Goal: Information Seeking & Learning: Learn about a topic

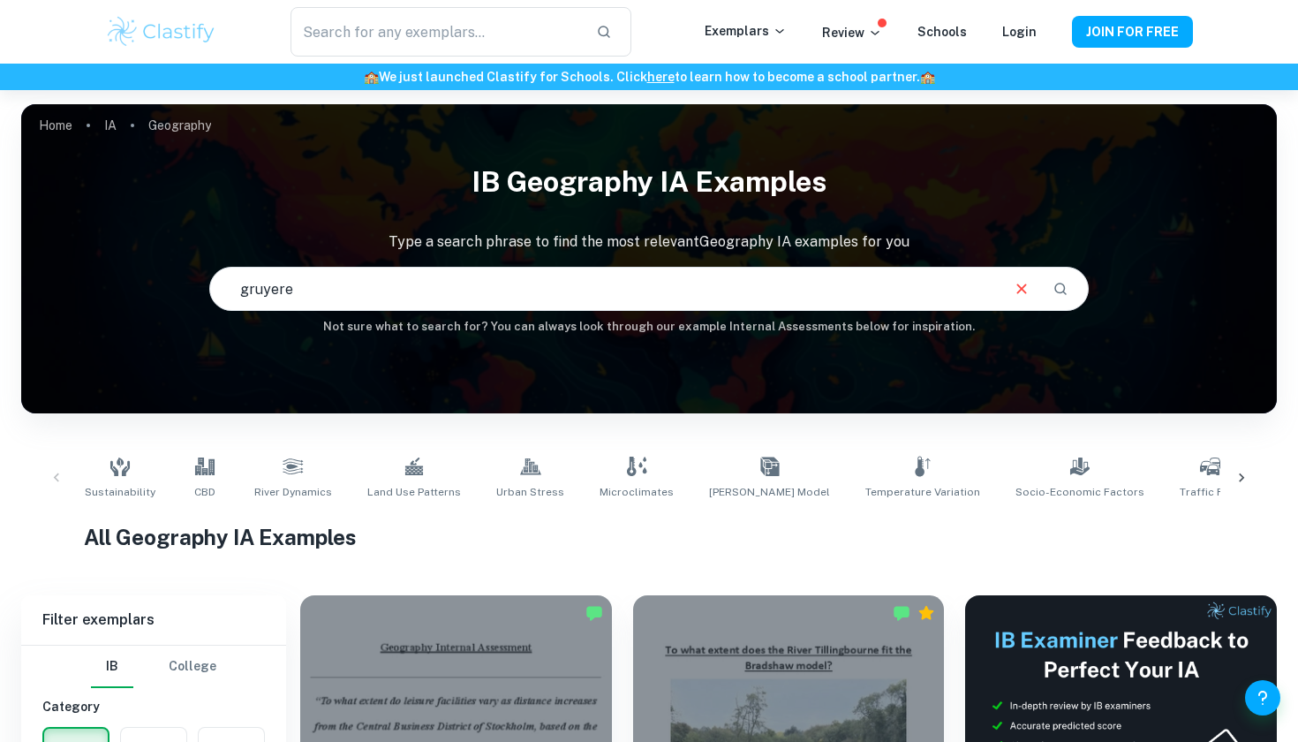
type input "gruyere"
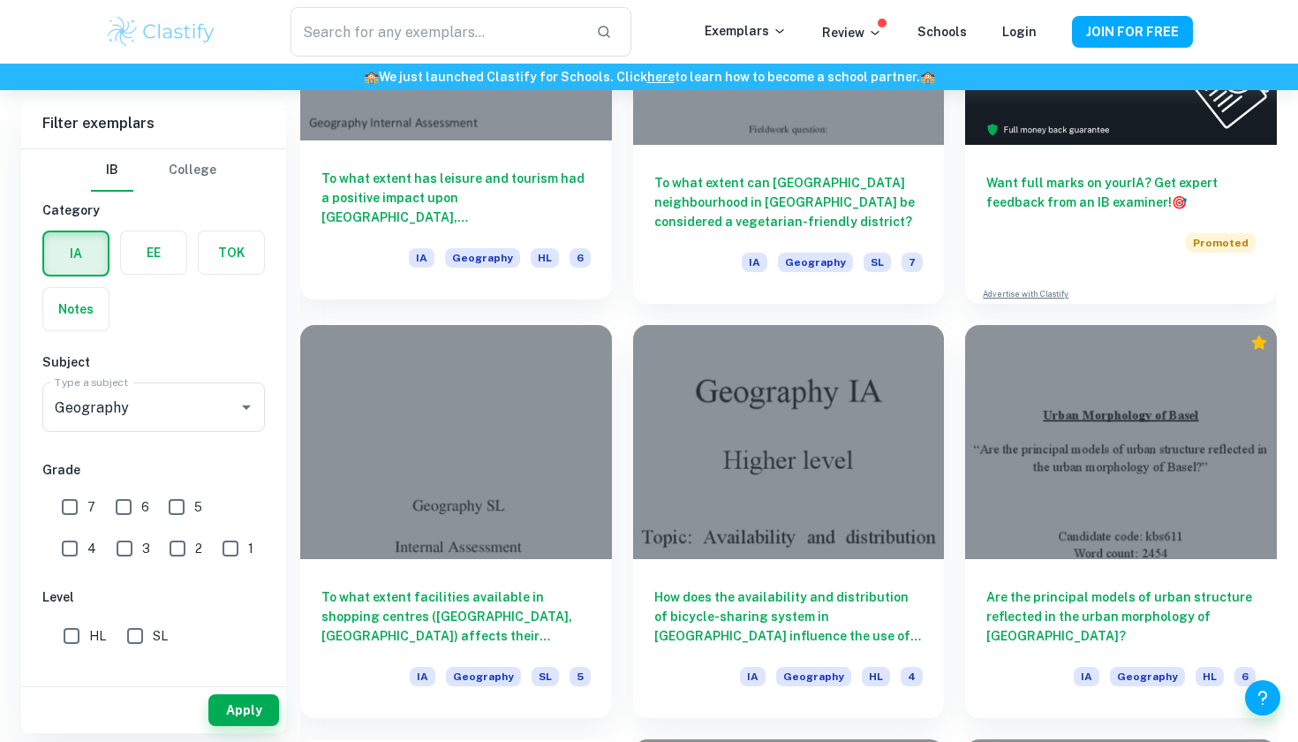
scroll to position [687, 0]
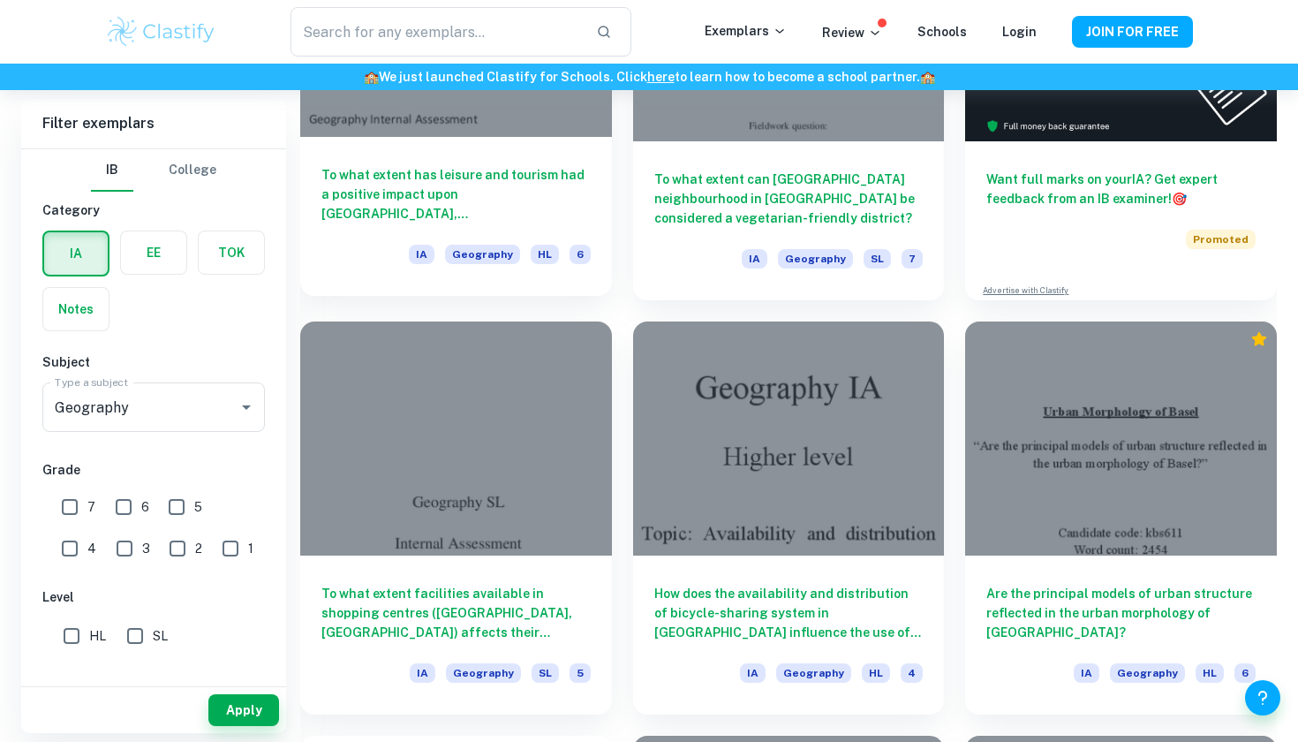
click at [395, 167] on h6 "To what extent has leisure and tourism had a positive impact upon [GEOGRAPHIC_D…" at bounding box center [455, 194] width 269 height 58
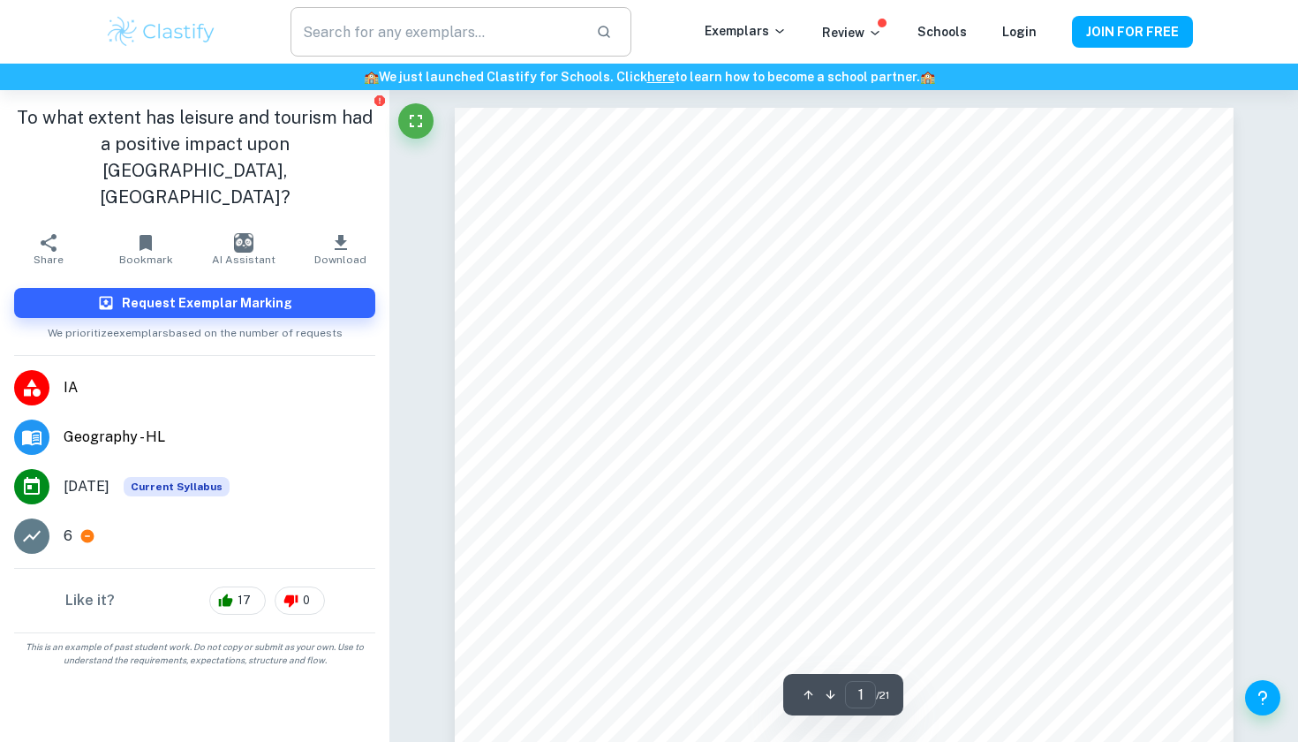
click at [382, 35] on input "text" at bounding box center [436, 31] width 291 height 49
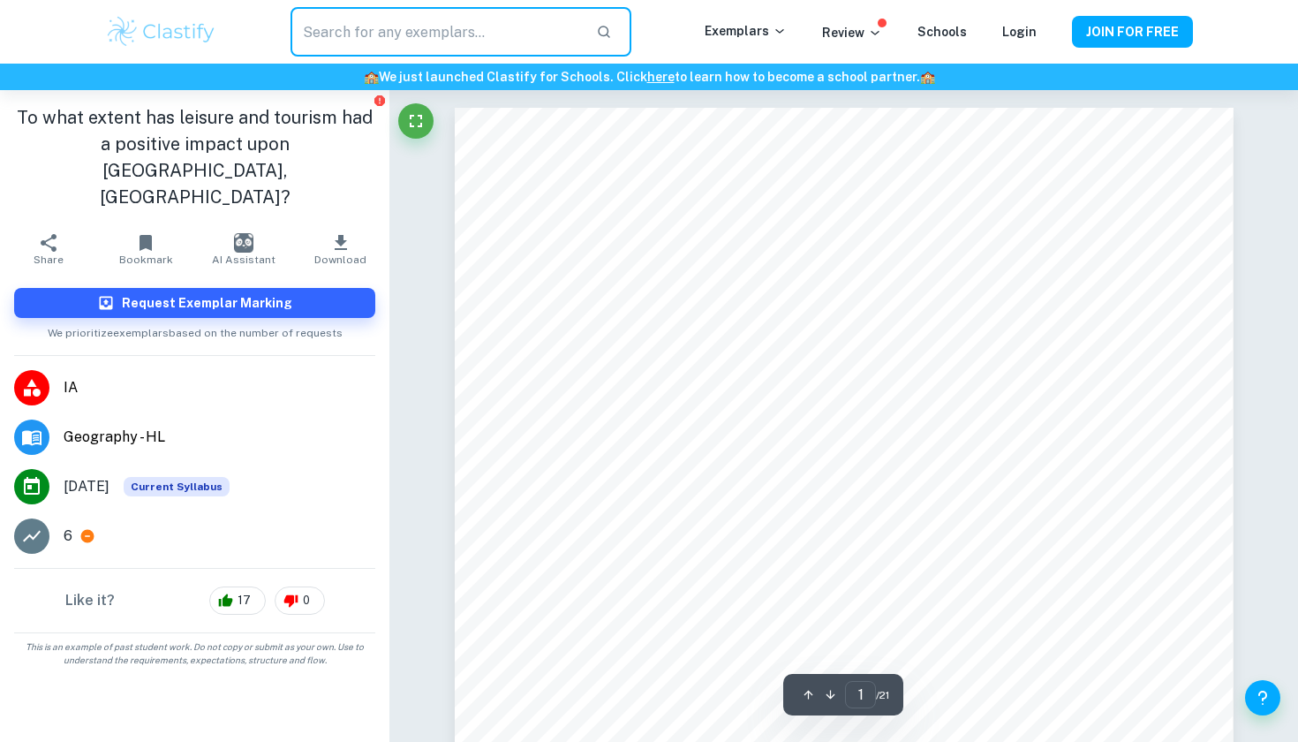
paste input "Gruyère"
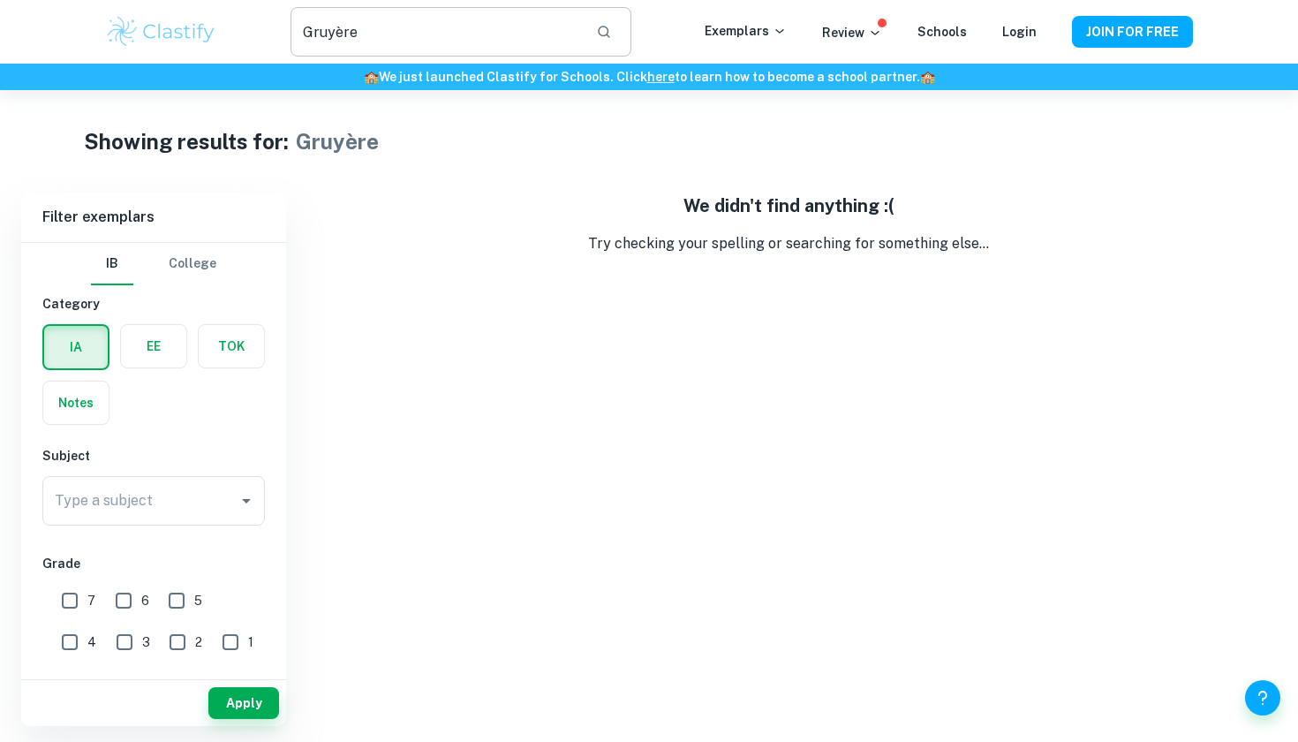
click at [397, 36] on input "Gruyère" at bounding box center [436, 31] width 291 height 49
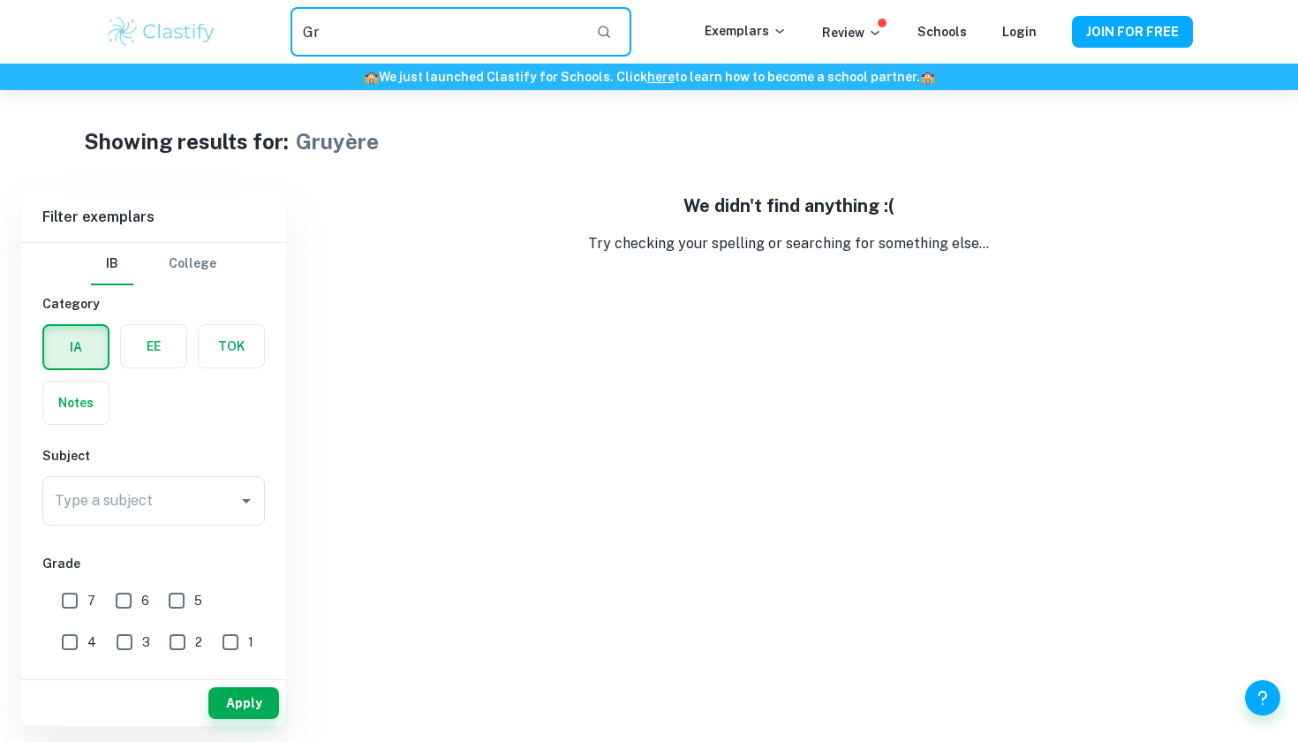
type input "G"
type input "[GEOGRAPHIC_DATA]"
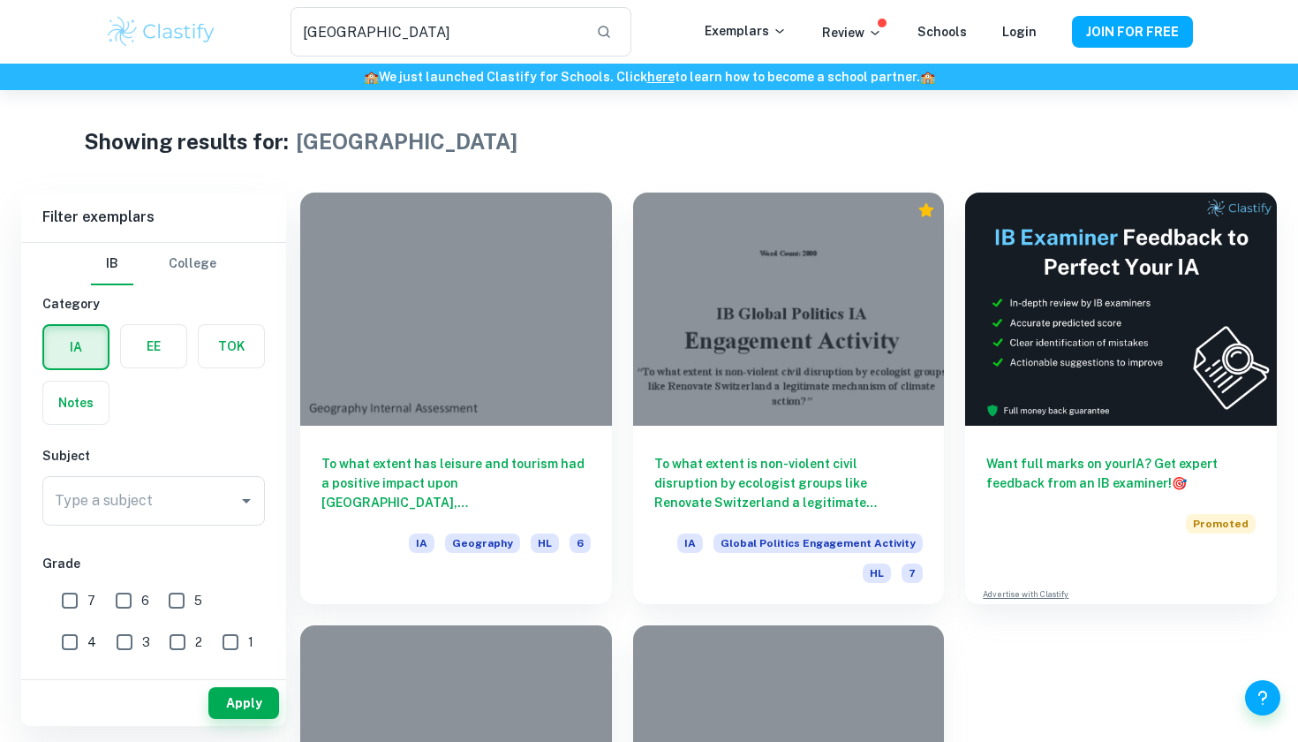
click at [592, 4] on div "switzerland ​ Exemplars Review Schools Login JOIN FOR FREE" at bounding box center [649, 32] width 1298 height 64
click at [572, 19] on input "[GEOGRAPHIC_DATA]" at bounding box center [436, 31] width 291 height 49
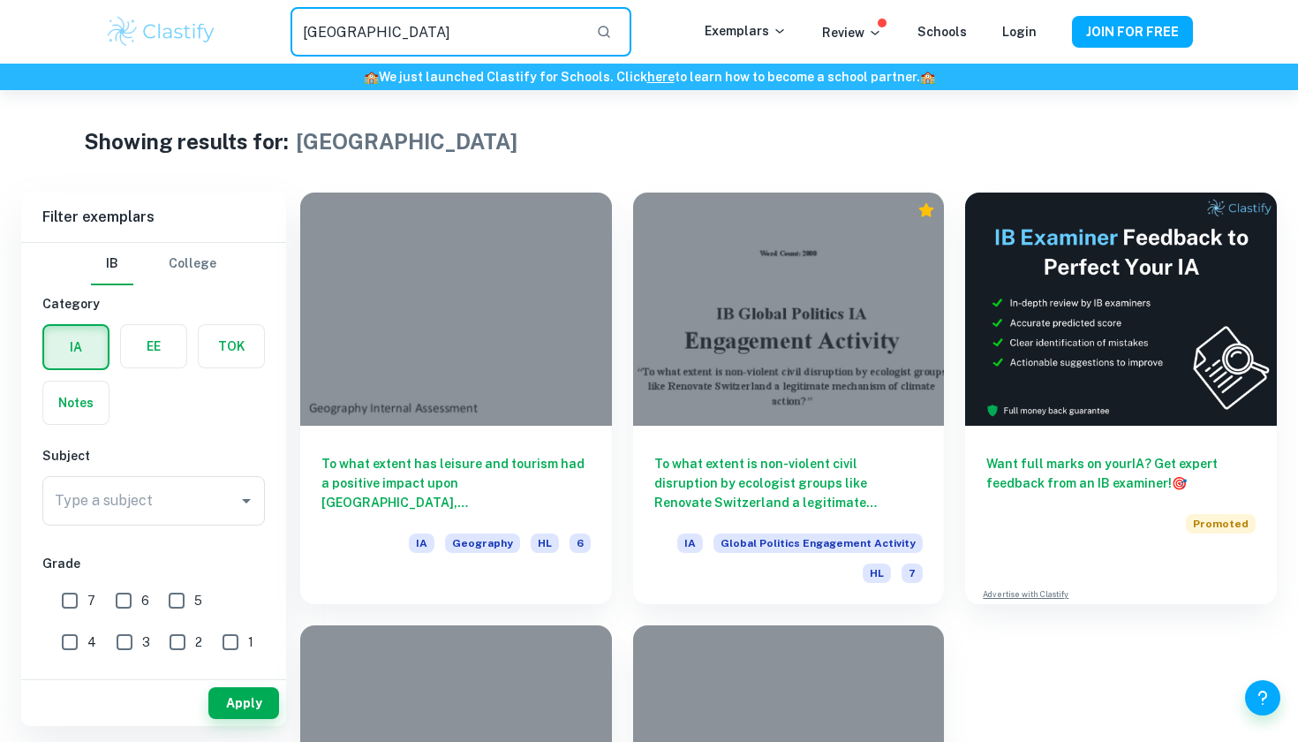
drag, startPoint x: 560, startPoint y: 26, endPoint x: 277, endPoint y: 29, distance: 282.6
click at [278, 29] on div "switzerland ​" at bounding box center [460, 31] width 487 height 49
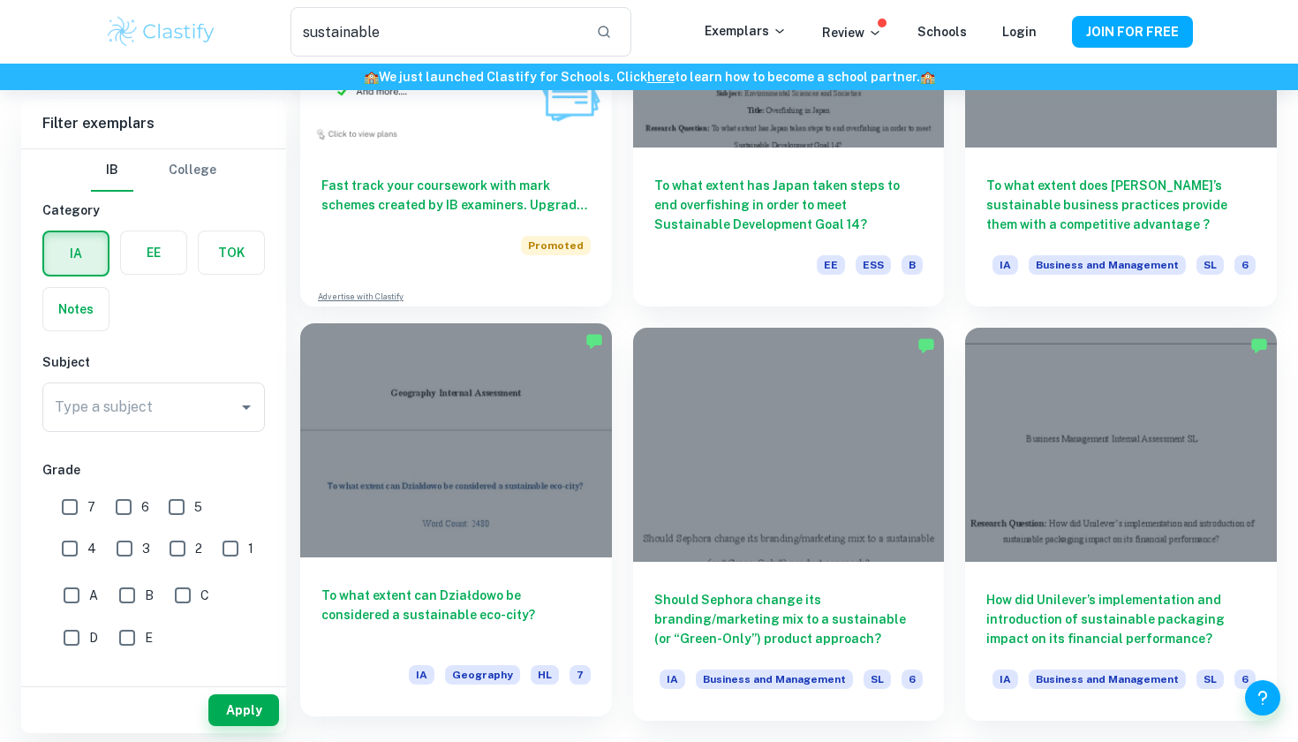
scroll to position [1109, 0]
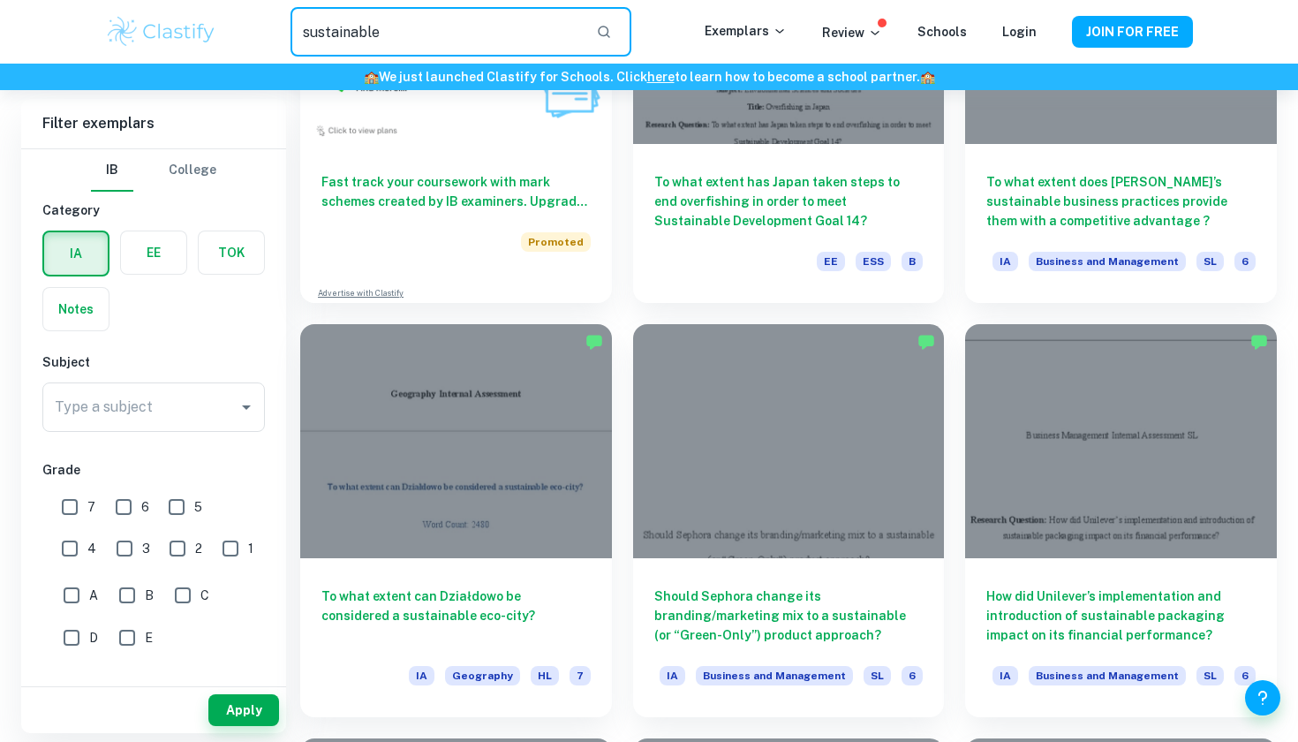
click at [487, 26] on input "sustainable" at bounding box center [436, 31] width 291 height 49
type input "s"
type input "tourism"
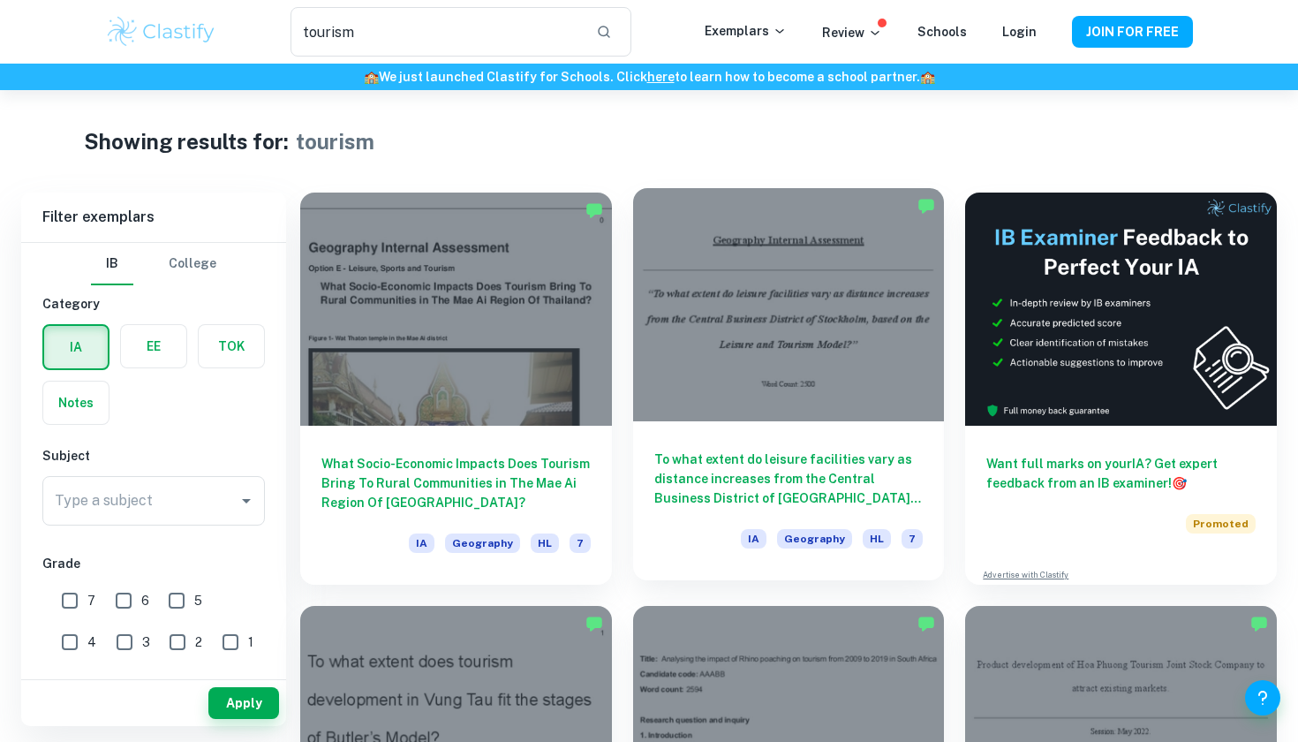
click at [716, 364] on div at bounding box center [789, 304] width 312 height 233
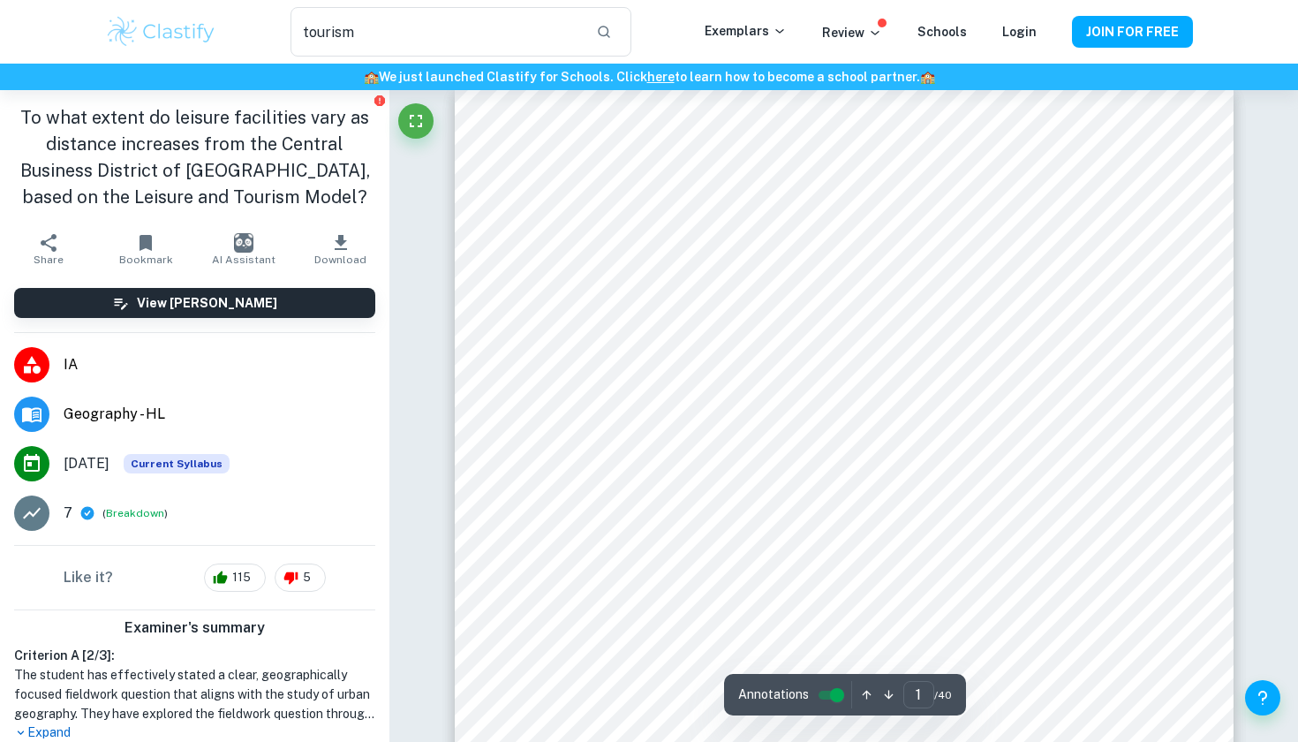
scroll to position [35, 0]
type input "4"
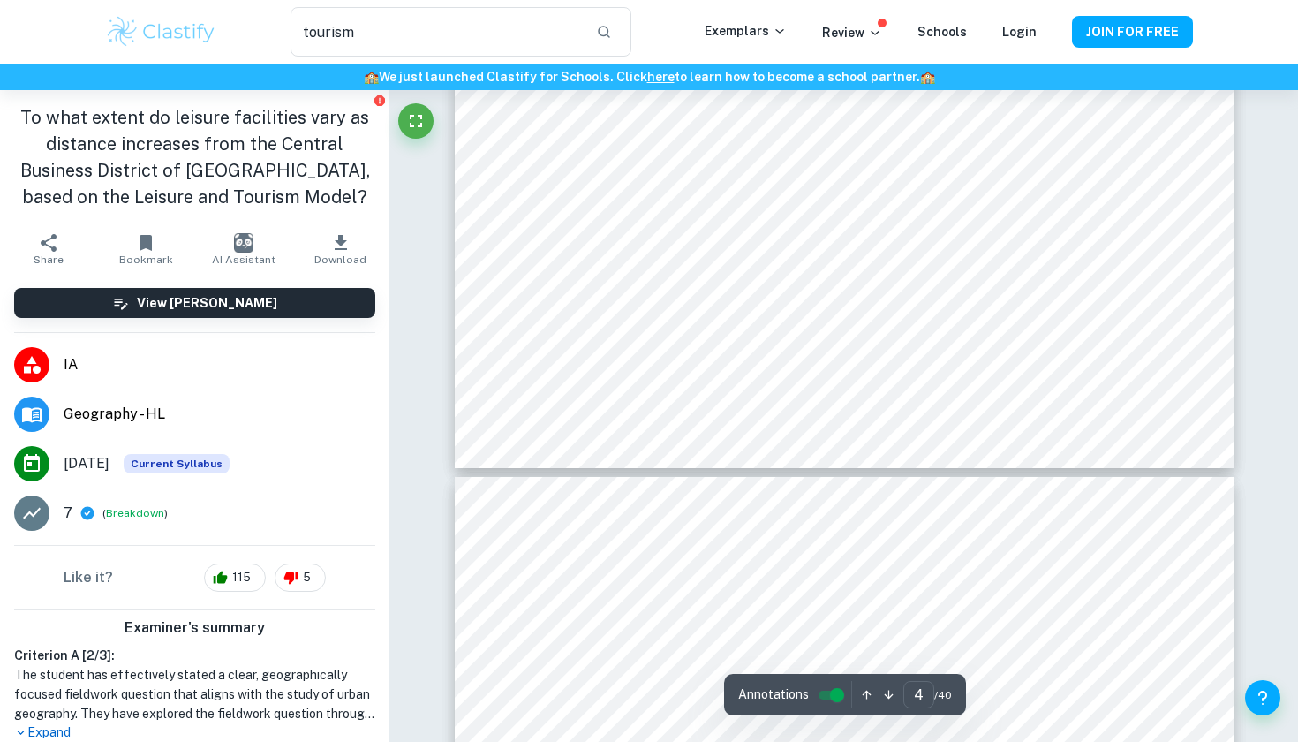
scroll to position [4320, 0]
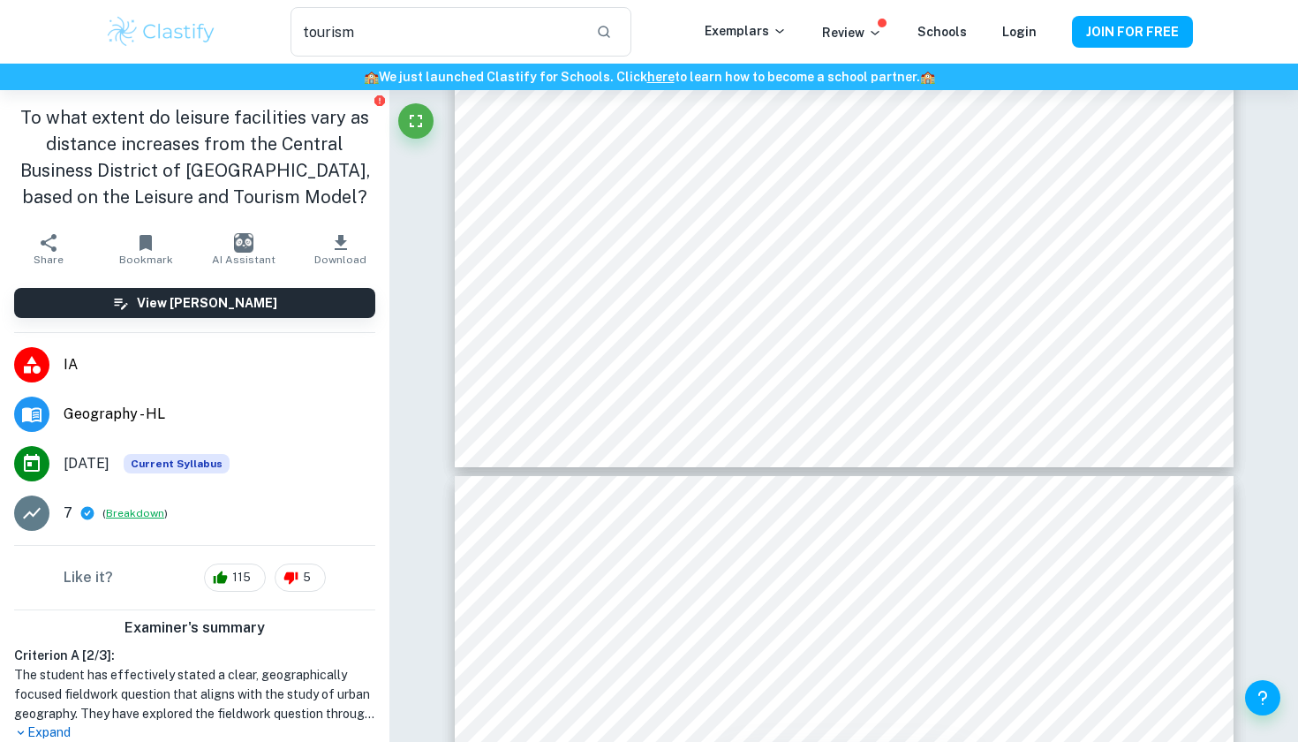
click at [130, 515] on button "Breakdown" at bounding box center [135, 513] width 58 height 16
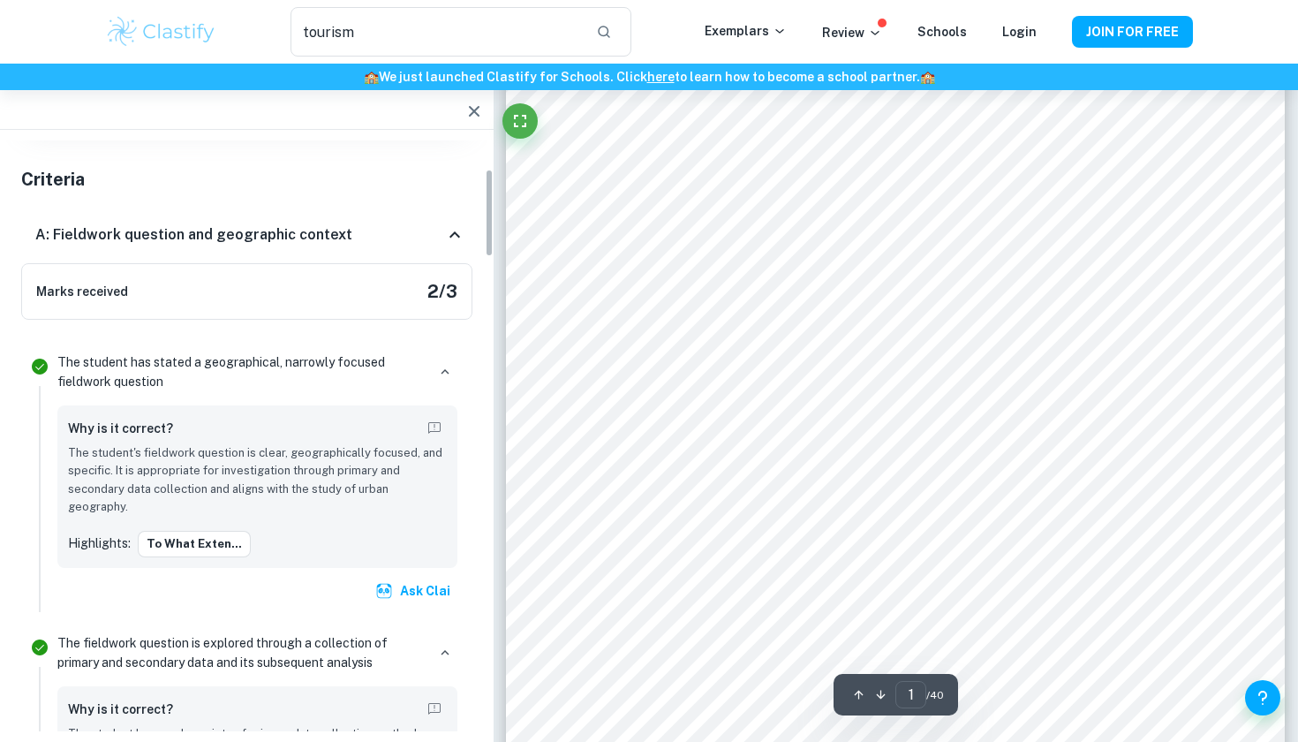
scroll to position [194, 0]
